Goal: Information Seeking & Learning: Learn about a topic

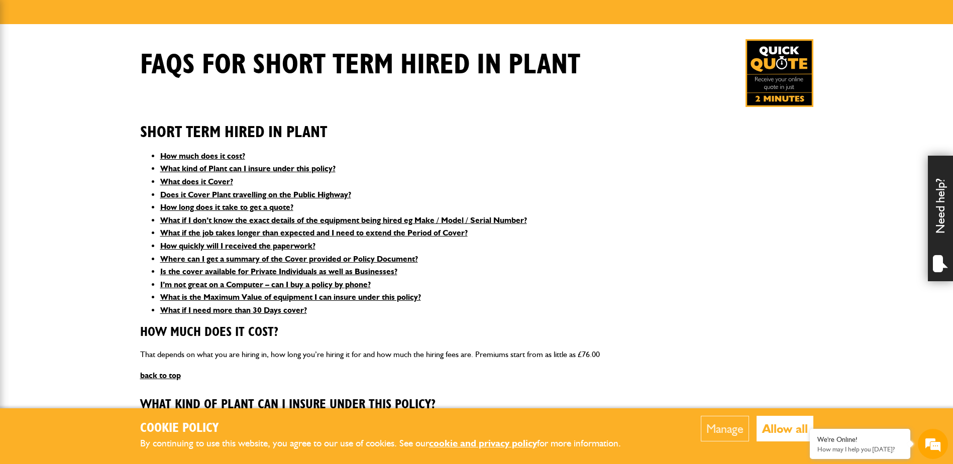
scroll to position [50, 0]
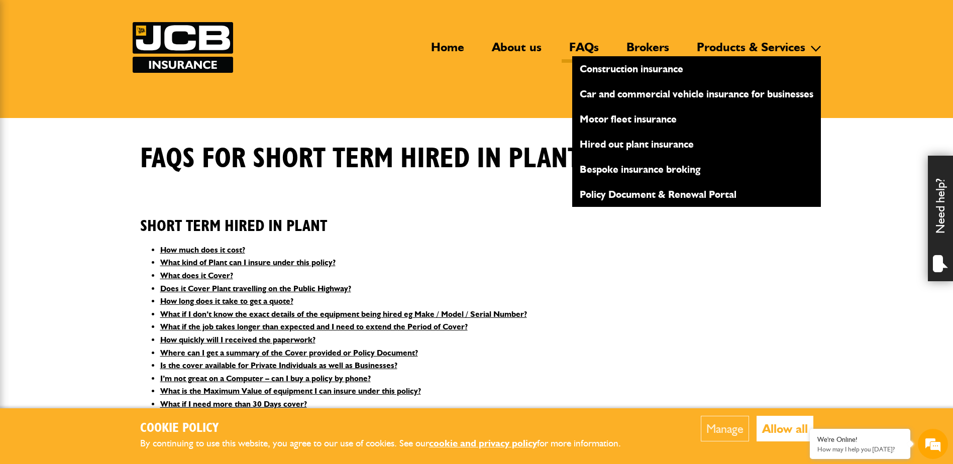
click at [634, 144] on link "Hired out plant insurance" at bounding box center [696, 144] width 249 height 17
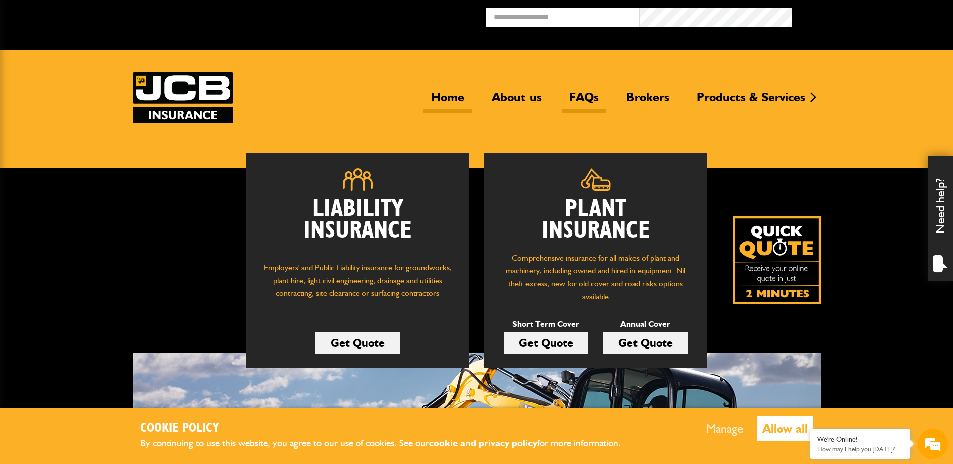
click at [577, 91] on link "FAQs" at bounding box center [584, 101] width 45 height 23
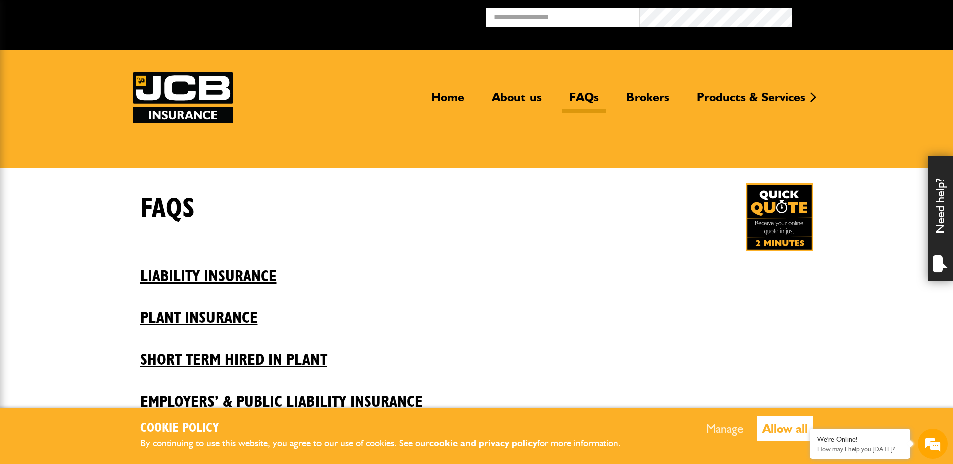
scroll to position [151, 0]
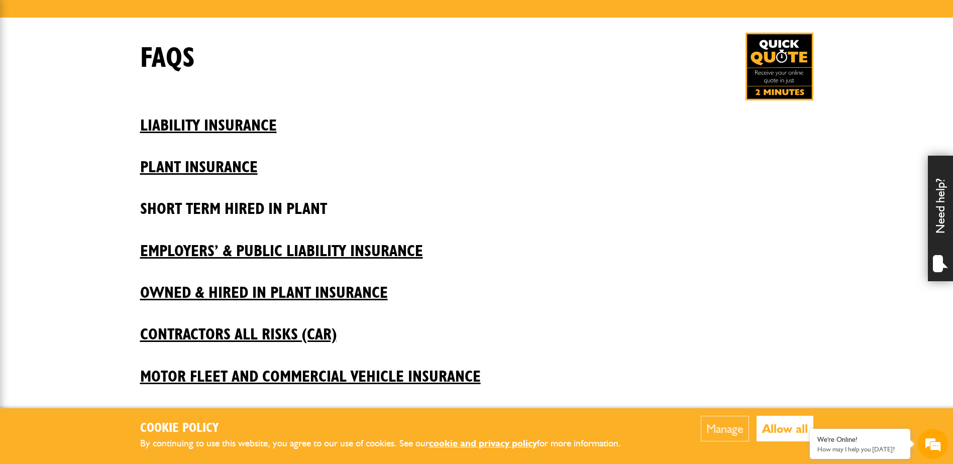
click at [216, 212] on h2 "Short Term Hired In Plant" at bounding box center [476, 201] width 673 height 34
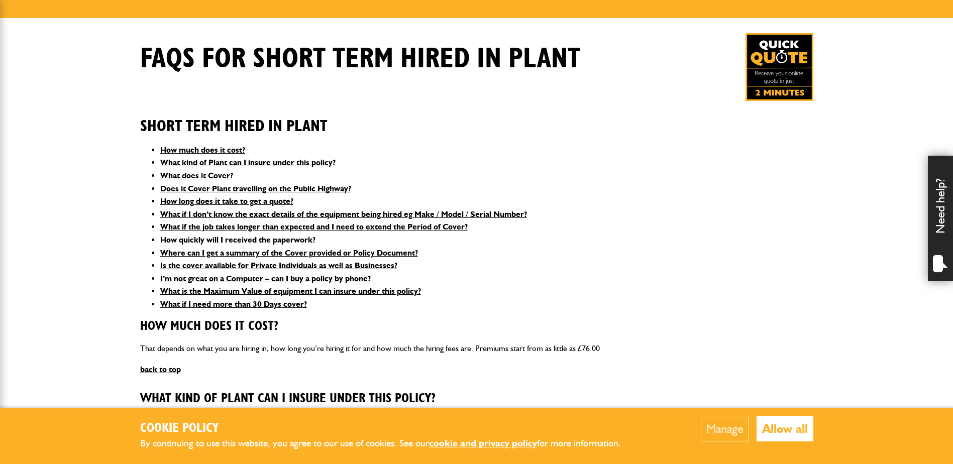
scroll to position [151, 0]
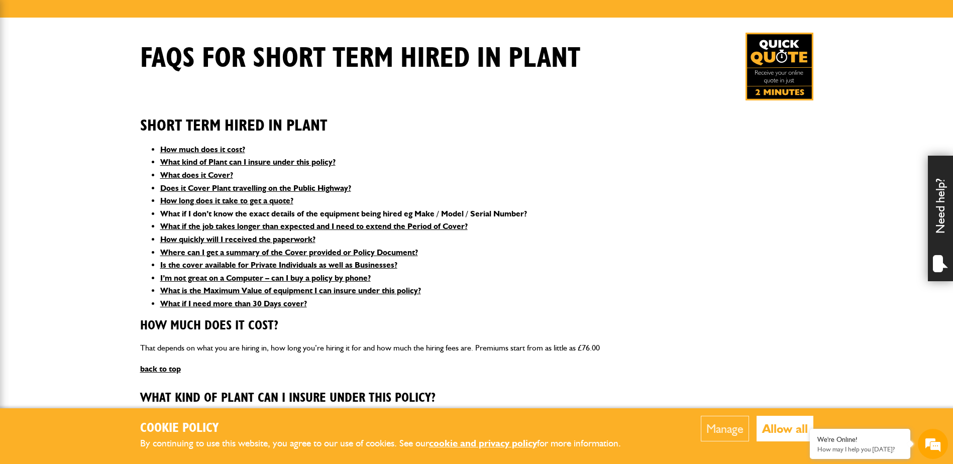
click at [446, 218] on link "What if I don’t know the exact details of the equipment being hired eg Make / M…" at bounding box center [343, 214] width 367 height 10
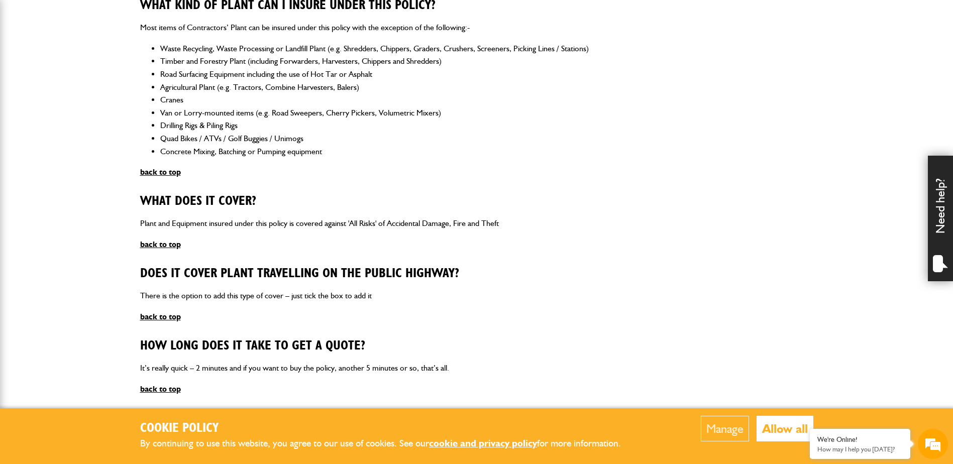
scroll to position [351, 0]
